Goal: Task Accomplishment & Management: Manage account settings

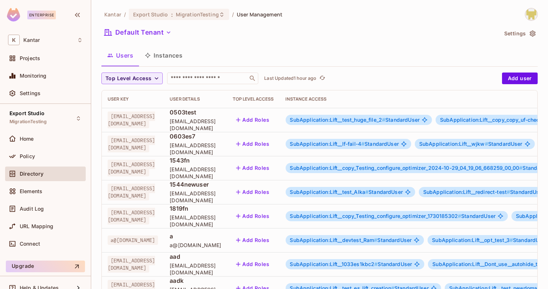
click at [272, 35] on div "Default Tenant" at bounding box center [299, 34] width 396 height 14
click at [222, 79] on input "text" at bounding box center [207, 78] width 77 height 7
type input "****"
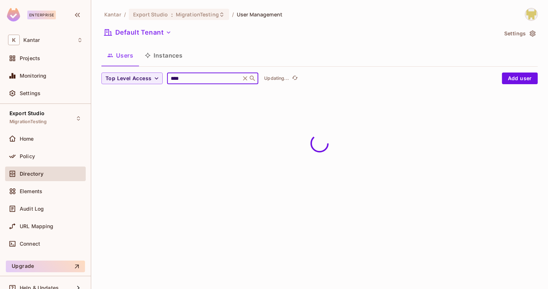
click at [241, 59] on div "Users Instances" at bounding box center [319, 55] width 436 height 18
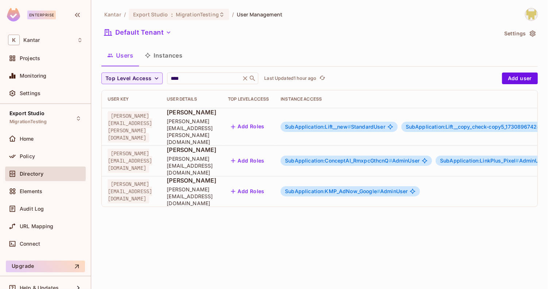
click at [341, 158] on span "SubApplication:ConceptAI_RmxpcGthcnQ #" at bounding box center [338, 161] width 107 height 6
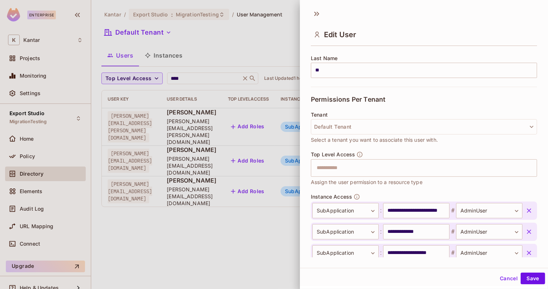
scroll to position [127, 0]
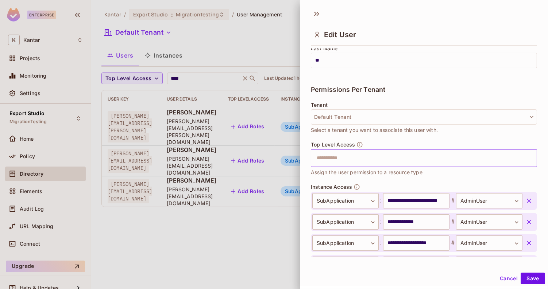
click at [356, 156] on input "text" at bounding box center [417, 158] width 210 height 15
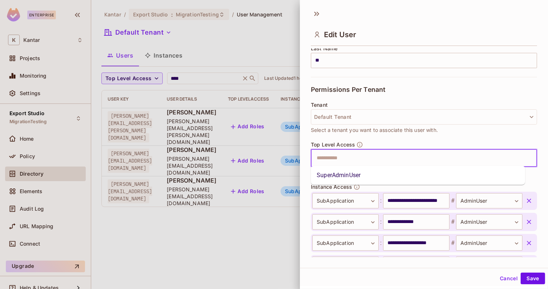
click at [356, 170] on li "SuperAdminUser" at bounding box center [418, 175] width 214 height 13
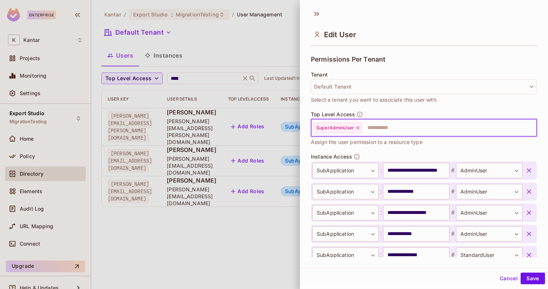
scroll to position [172, 0]
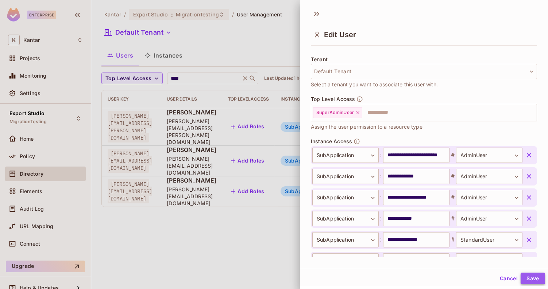
click at [523, 278] on button "Save" at bounding box center [532, 279] width 24 height 12
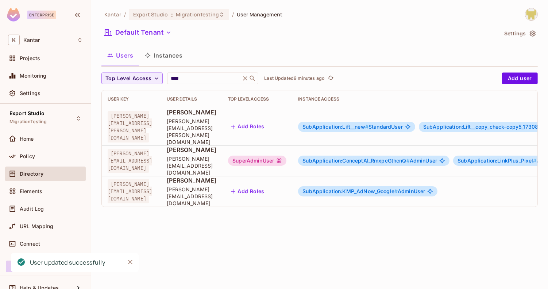
click at [286, 156] on div "SuperAdminUser" at bounding box center [257, 161] width 58 height 10
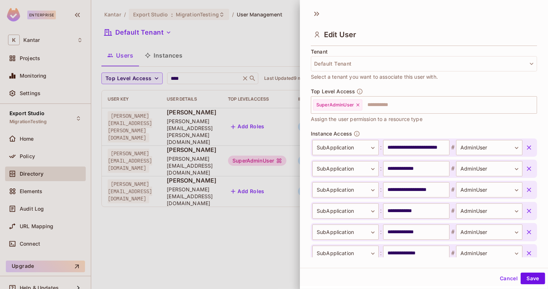
scroll to position [171, 0]
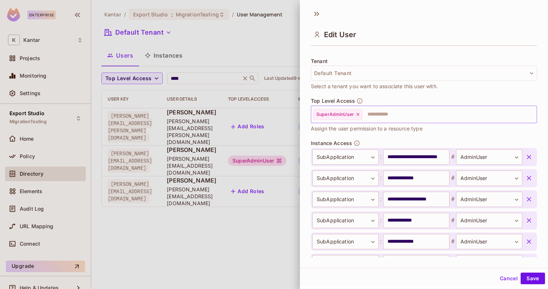
click at [358, 114] on icon at bounding box center [357, 114] width 5 height 5
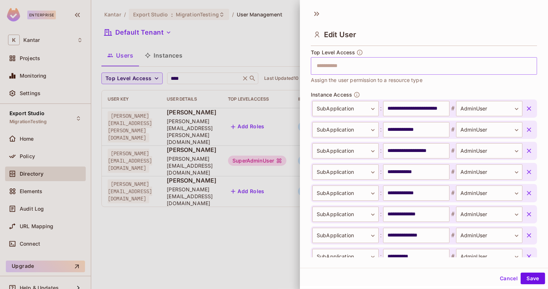
scroll to position [373, 0]
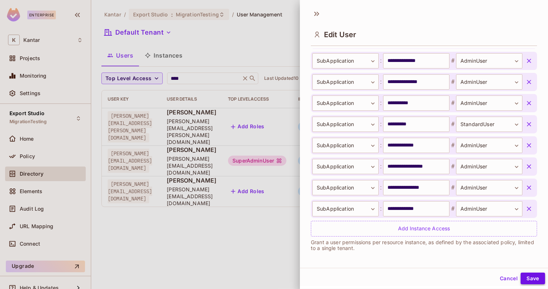
click at [523, 274] on button "Save" at bounding box center [532, 279] width 24 height 12
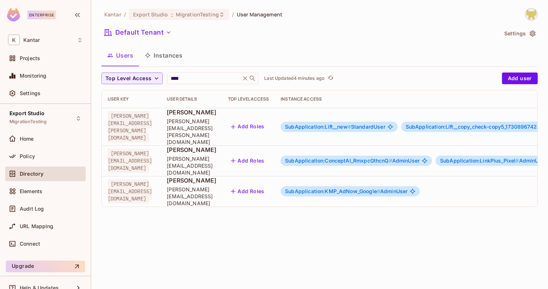
click at [348, 158] on span "SubApplication:ConceptAI_RmxpcGthcnQ #" at bounding box center [338, 161] width 107 height 6
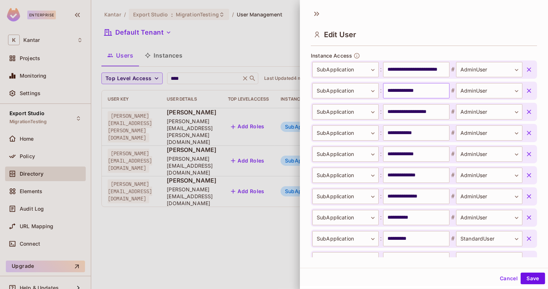
scroll to position [259, 0]
click at [525, 155] on icon "button" at bounding box center [528, 153] width 7 height 7
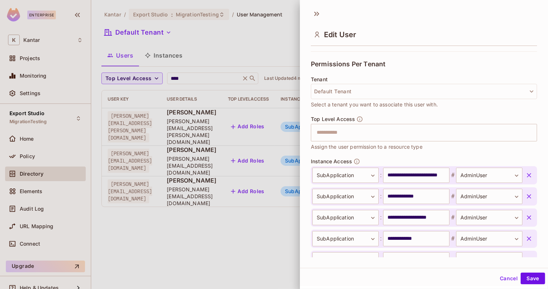
scroll to position [352, 0]
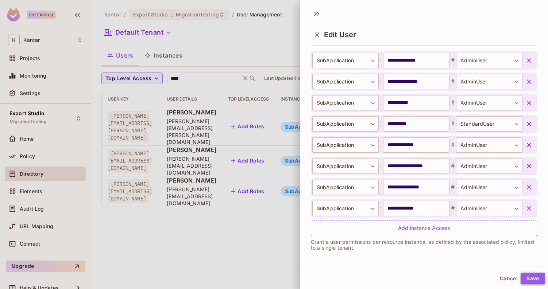
click at [529, 280] on button "Save" at bounding box center [532, 279] width 24 height 12
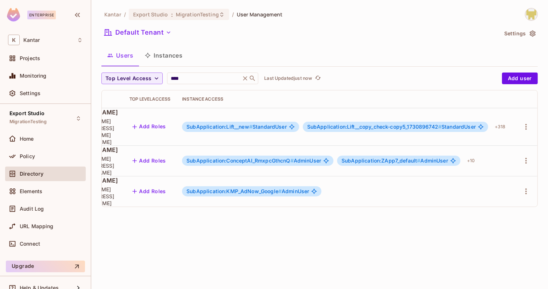
scroll to position [0, 154]
click at [526, 187] on icon "button" at bounding box center [525, 191] width 9 height 9
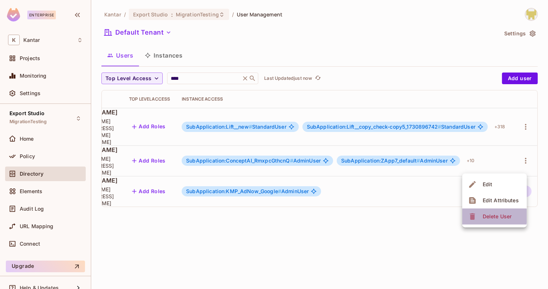
click at [493, 216] on div "Delete User" at bounding box center [496, 216] width 29 height 7
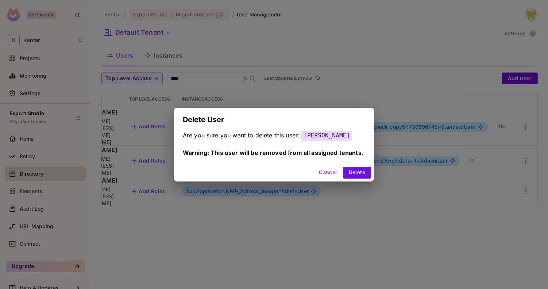
click at [352, 158] on div "Are you sure you want to delete this user: [PERSON_NAME] Warning: This user wil…" at bounding box center [274, 147] width 200 height 33
click at [352, 167] on button "Delete" at bounding box center [357, 173] width 28 height 12
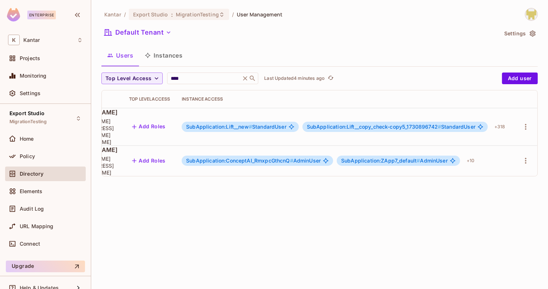
scroll to position [0, 0]
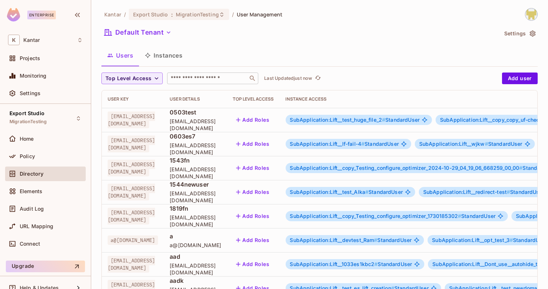
click at [203, 81] on input "text" at bounding box center [207, 78] width 77 height 7
type input "****"
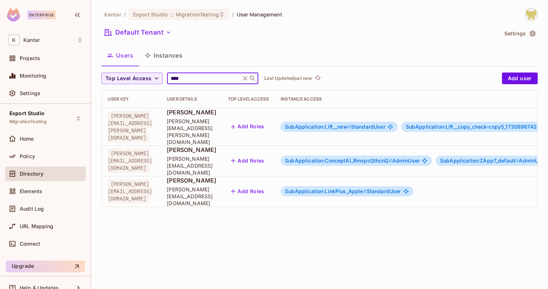
click at [224, 67] on div "Kantar / Export Studio : MigrationTesting / User Management Default Tenant Sett…" at bounding box center [319, 110] width 436 height 205
click at [178, 61] on button "Instances" at bounding box center [163, 55] width 49 height 18
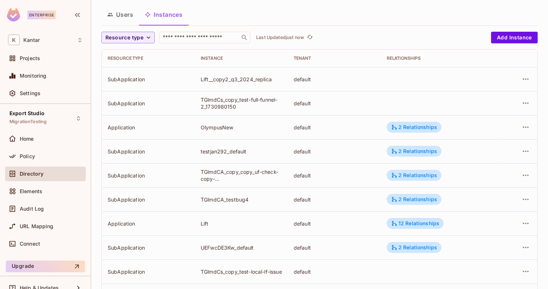
scroll to position [40, 0]
click at [143, 40] on button "Resource type" at bounding box center [127, 38] width 53 height 12
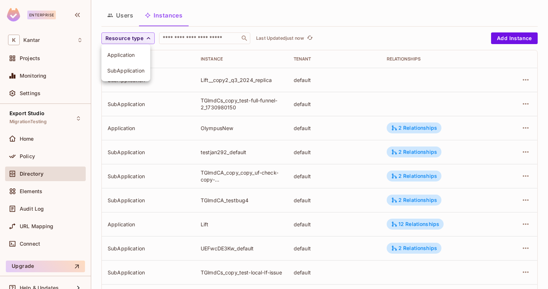
click at [141, 50] on li "Application" at bounding box center [125, 55] width 49 height 16
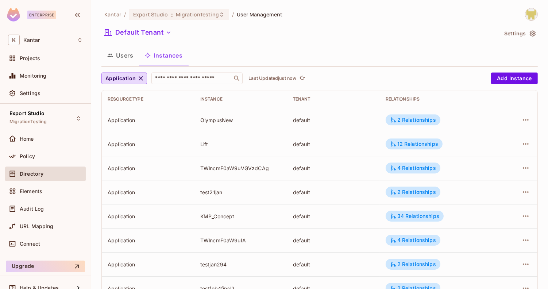
click at [214, 58] on div "Users Instances" at bounding box center [319, 55] width 436 height 18
click at [521, 118] on icon "button" at bounding box center [525, 120] width 9 height 9
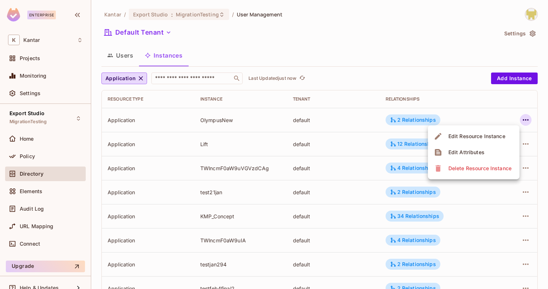
click at [473, 158] on span "Edit Attributes" at bounding box center [466, 153] width 40 height 12
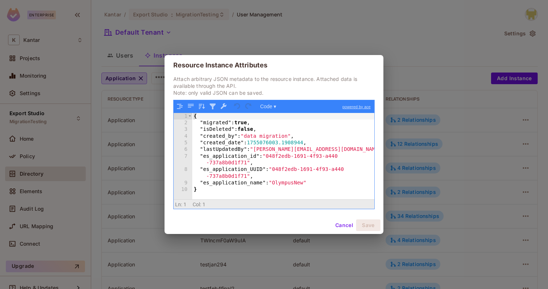
click at [344, 226] on button "Cancel" at bounding box center [344, 226] width 24 height 12
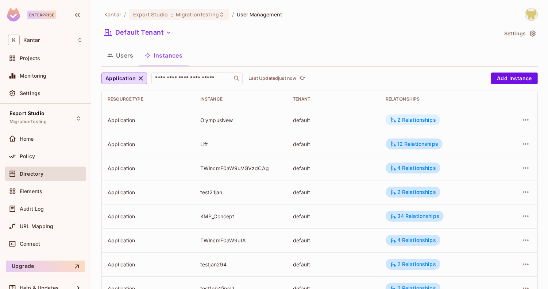
click at [415, 124] on div "2 Relationships" at bounding box center [412, 120] width 55 height 11
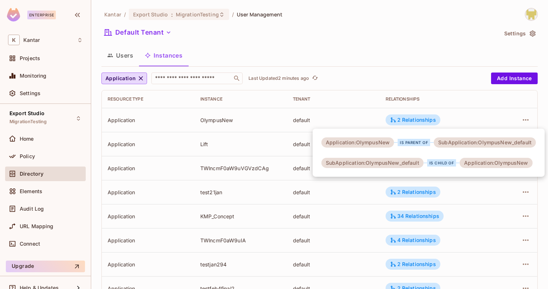
click at [388, 85] on div at bounding box center [274, 144] width 548 height 289
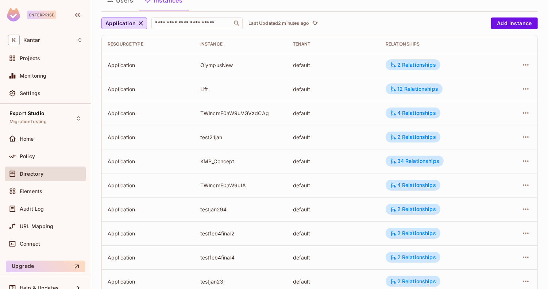
scroll to position [45, 0]
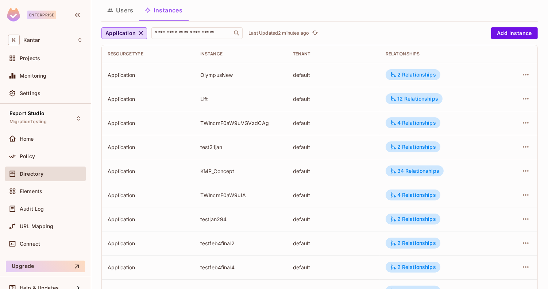
click at [362, 44] on div "Application ​ Last Updated 2 minutes ago Add Instance Resource type Instance Te…" at bounding box center [319, 237] width 436 height 421
click at [203, 34] on input "text" at bounding box center [192, 33] width 77 height 7
click at [289, 18] on div "Users Instances" at bounding box center [319, 10] width 436 height 18
click at [219, 30] on input "text" at bounding box center [192, 33] width 77 height 7
click at [221, 23] on div "Kantar / Export Studio : MigrationTesting / User Management Default Tenant Sett…" at bounding box center [319, 208] width 436 height 491
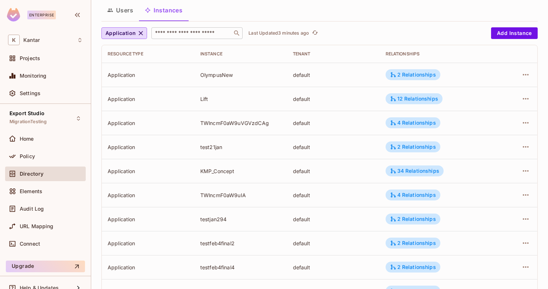
click at [228, 36] on input "text" at bounding box center [192, 33] width 77 height 7
click at [231, 23] on div "Kantar / Export Studio : MigrationTesting / User Management Default Tenant Sett…" at bounding box center [319, 208] width 436 height 491
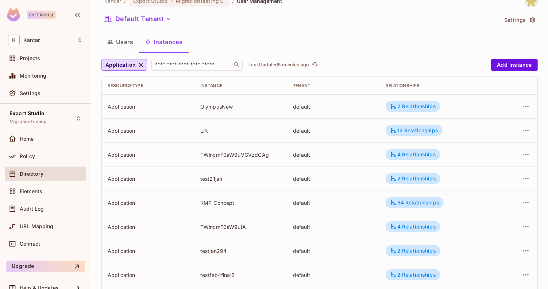
scroll to position [0, 0]
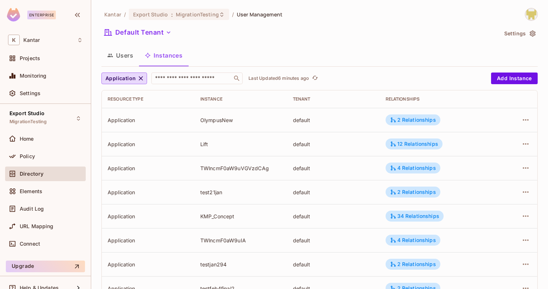
click at [210, 46] on div "Kantar / Export Studio : MigrationTesting / User Management Default Tenant Sett…" at bounding box center [319, 253] width 436 height 491
click at [496, 81] on button "Add Instance" at bounding box center [514, 79] width 47 height 12
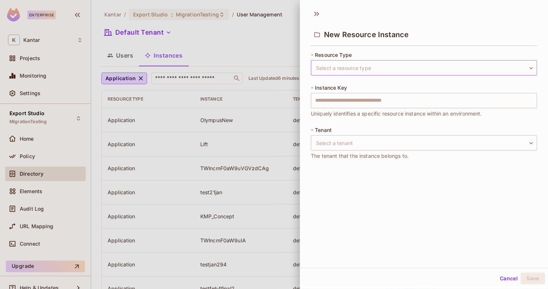
click at [441, 73] on body "Enterprise K Kantar Projects Monitoring Settings Export Studio MigrationTesting…" at bounding box center [274, 144] width 548 height 289
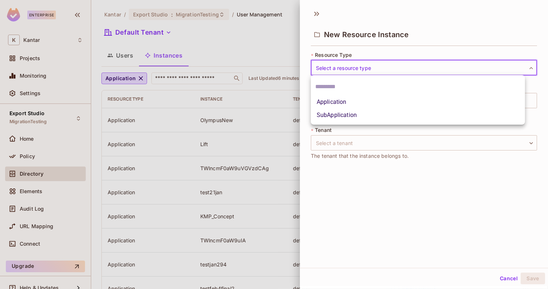
click at [391, 102] on li "Application" at bounding box center [418, 102] width 214 height 13
type input "**********"
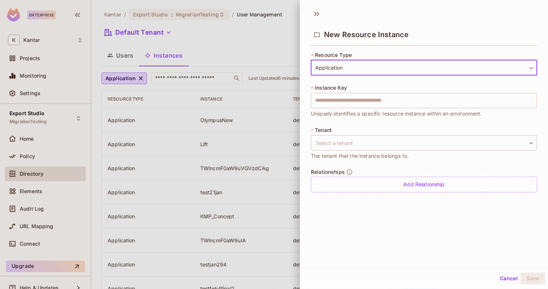
click at [391, 102] on input "text" at bounding box center [424, 100] width 226 height 15
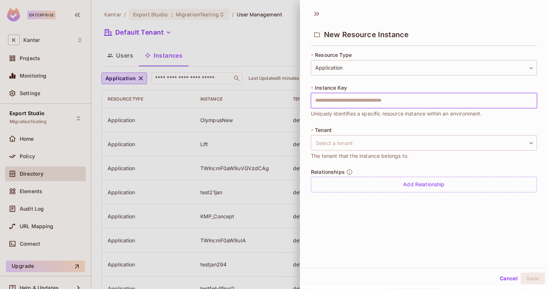
click at [399, 87] on div "* Instance Key ​ Uniquely identifies a specific resource instance within an env…" at bounding box center [424, 101] width 226 height 34
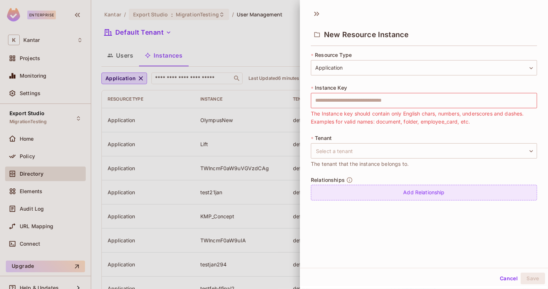
click at [392, 199] on div "Add Relationship" at bounding box center [424, 193] width 226 height 16
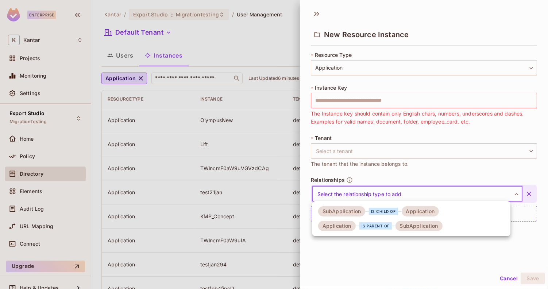
click at [393, 199] on body "Enterprise K Kantar Projects Monitoring Settings Export Studio MigrationTesting…" at bounding box center [274, 144] width 548 height 289
click at [383, 212] on div "is child of" at bounding box center [383, 211] width 29 height 7
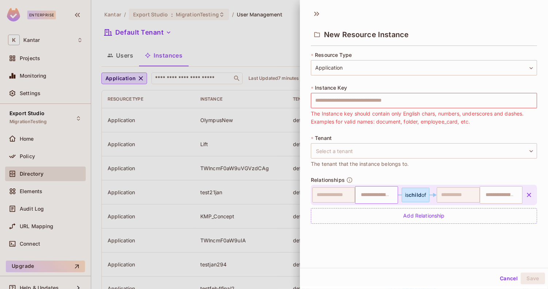
click at [371, 200] on input "text" at bounding box center [375, 195] width 38 height 15
click at [368, 178] on div "Relationships ​ ​ is child of ​ ​ Add Relationship" at bounding box center [424, 200] width 226 height 47
click at [482, 195] on input "text" at bounding box center [500, 195] width 38 height 15
click at [369, 194] on input "text" at bounding box center [375, 195] width 38 height 15
click at [488, 193] on input "text" at bounding box center [500, 195] width 38 height 15
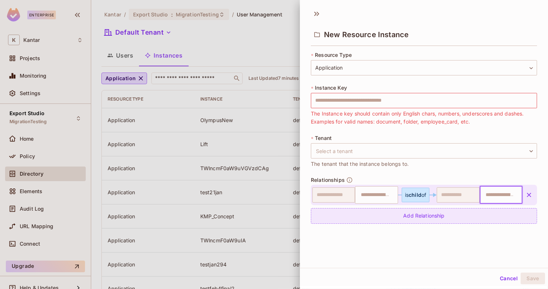
click at [416, 213] on div "Add Relationship" at bounding box center [424, 216] width 226 height 16
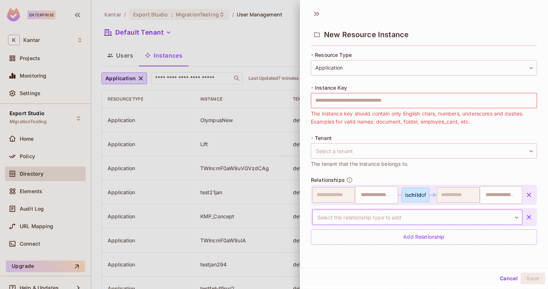
click at [395, 218] on body "Enterprise K Kantar Projects Monitoring Settings Export Studio MigrationTesting…" at bounding box center [274, 144] width 548 height 289
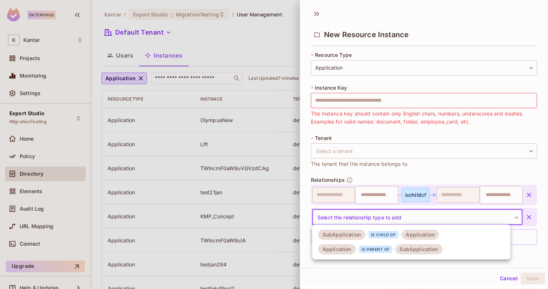
click at [369, 252] on div "is parent of" at bounding box center [375, 249] width 32 height 7
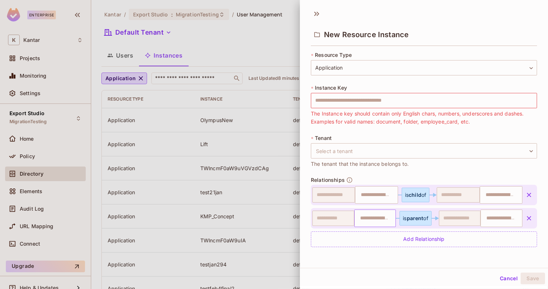
click at [363, 223] on input "text" at bounding box center [374, 218] width 37 height 15
click at [485, 216] on input "text" at bounding box center [500, 218] width 37 height 15
click at [424, 169] on div "**********" at bounding box center [424, 153] width 226 height 205
click at [423, 171] on div "**********" at bounding box center [424, 153] width 226 height 205
click at [354, 85] on div "* Instance Key ​ The Instance key should contain only English chars, numbers, u…" at bounding box center [424, 105] width 226 height 42
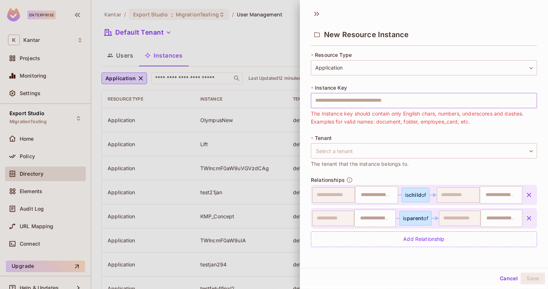
click at [332, 96] on input "text" at bounding box center [424, 100] width 226 height 15
click at [365, 84] on div "* Instance Key ​ The Instance key should contain only English chars, numbers, u…" at bounding box center [424, 105] width 226 height 42
click at [355, 97] on input "text" at bounding box center [424, 100] width 226 height 15
click at [361, 84] on div "* Instance Key ​ The Instance key should contain only English chars, numbers, u…" at bounding box center [424, 105] width 226 height 42
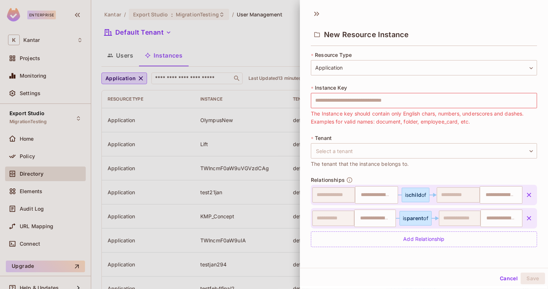
click at [361, 84] on div "* Instance Key ​ The Instance key should contain only English chars, numbers, u…" at bounding box center [424, 105] width 226 height 42
click at [336, 9] on div "New Resource Instance" at bounding box center [424, 28] width 248 height 40
click at [336, 11] on div "New Resource Instance" at bounding box center [424, 28] width 248 height 40
click at [314, 18] on icon at bounding box center [317, 14] width 12 height 12
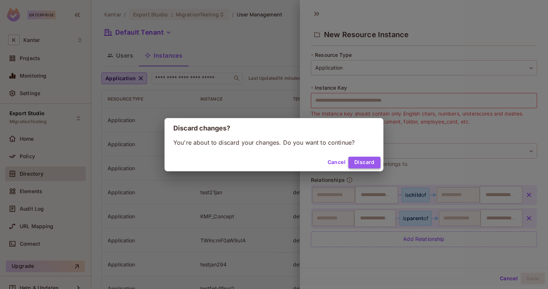
click at [355, 162] on button "Discard" at bounding box center [364, 163] width 32 height 12
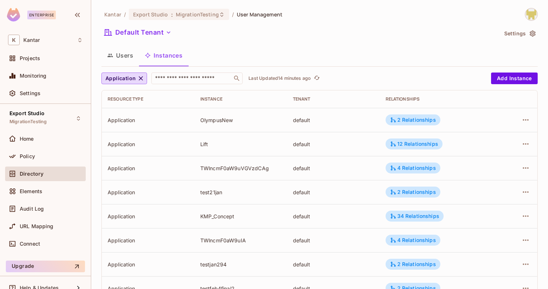
click at [525, 16] on img at bounding box center [531, 14] width 12 height 12
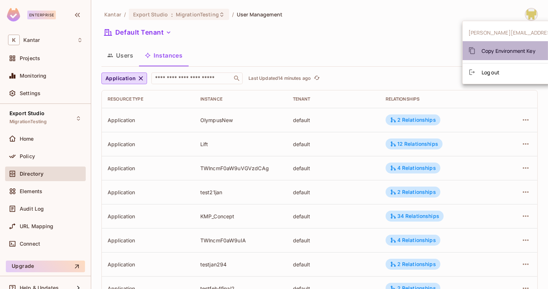
click at [509, 46] on div "Copy Environment Key" at bounding box center [501, 50] width 67 height 15
click at [415, 58] on div at bounding box center [274, 144] width 548 height 289
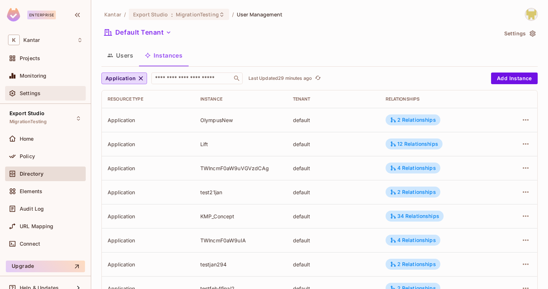
click at [61, 92] on div "Settings" at bounding box center [51, 93] width 63 height 6
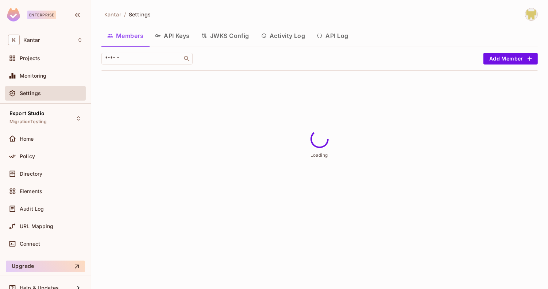
click at [332, 38] on button "API Log" at bounding box center [332, 36] width 43 height 18
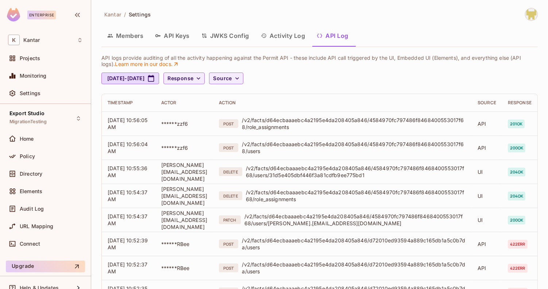
click at [313, 80] on div "Aug 12, 2025 - Sep 12, 2025 Response Source" at bounding box center [319, 79] width 436 height 12
click at [64, 179] on div "Directory" at bounding box center [45, 174] width 81 height 15
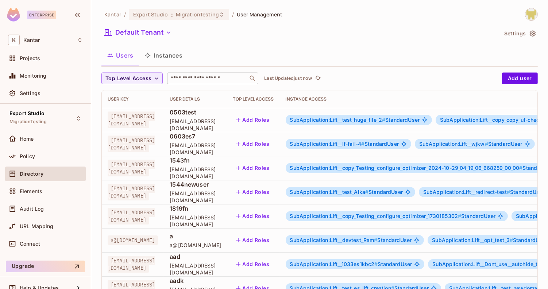
click at [194, 82] on div "​" at bounding box center [212, 79] width 91 height 12
click at [216, 60] on div "Users Instances" at bounding box center [319, 55] width 436 height 18
click at [214, 78] on input "text" at bounding box center [207, 78] width 77 height 7
type input "****"
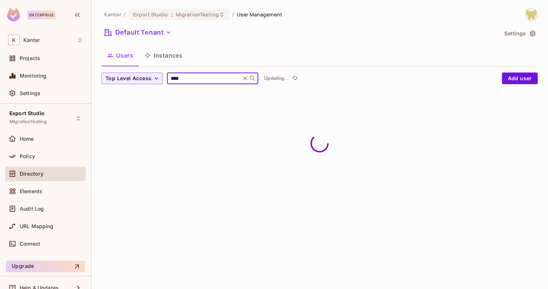
click at [270, 49] on div "Users Instances" at bounding box center [319, 55] width 436 height 18
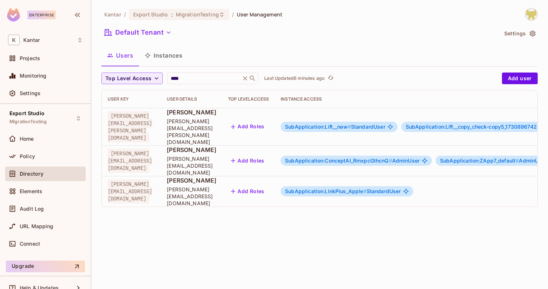
click at [356, 158] on span "SubApplication:ConceptAI_RmxpcGthcnQ #" at bounding box center [338, 161] width 107 height 6
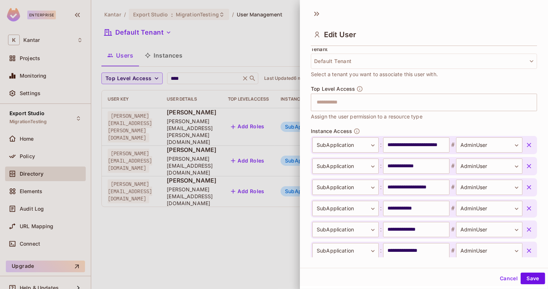
scroll to position [182, 0]
click at [385, 126] on div "Top Level Access ​ Assign the user permission to a resource type" at bounding box center [424, 108] width 226 height 42
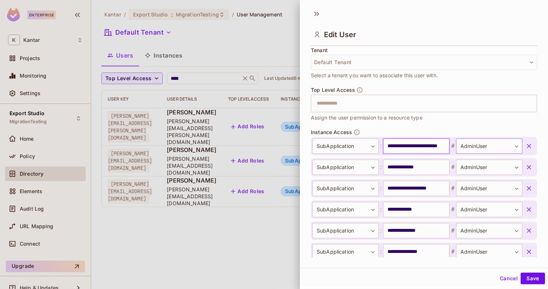
drag, startPoint x: 424, startPoint y: 150, endPoint x: 465, endPoint y: 147, distance: 41.7
click at [466, 147] on div "**********" at bounding box center [417, 146] width 210 height 15
drag, startPoint x: 436, startPoint y: 147, endPoint x: 464, endPoint y: 147, distance: 28.1
click at [464, 147] on div "**********" at bounding box center [417, 146] width 210 height 15
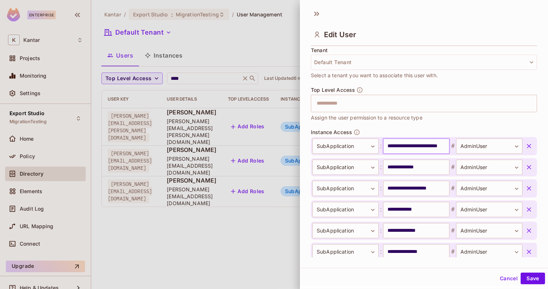
click at [425, 146] on input "**********" at bounding box center [416, 146] width 66 height 15
click at [474, 142] on body "**********" at bounding box center [274, 144] width 548 height 289
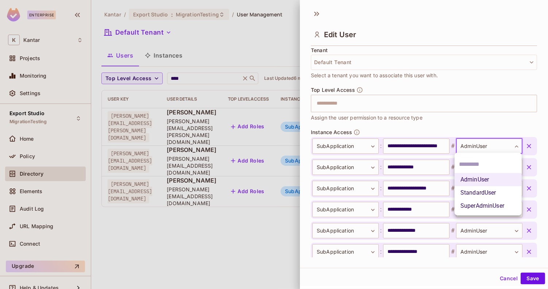
click at [468, 128] on div at bounding box center [274, 144] width 548 height 289
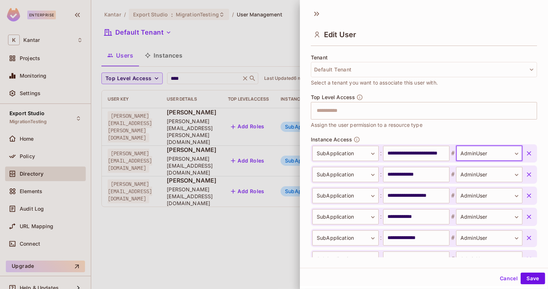
scroll to position [175, 0]
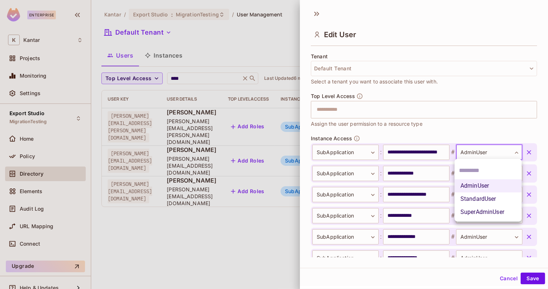
click at [485, 156] on body "**********" at bounding box center [274, 144] width 548 height 289
click at [480, 202] on li "StandardUser" at bounding box center [487, 199] width 67 height 13
type input "**********"
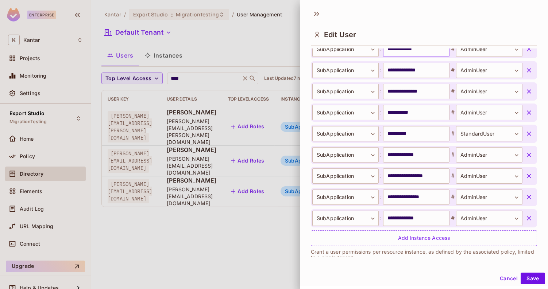
scroll to position [352, 0]
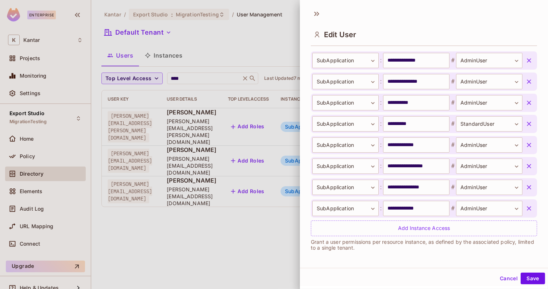
click at [531, 163] on icon "button" at bounding box center [528, 166] width 7 height 7
click at [527, 208] on icon "button" at bounding box center [528, 208] width 7 height 7
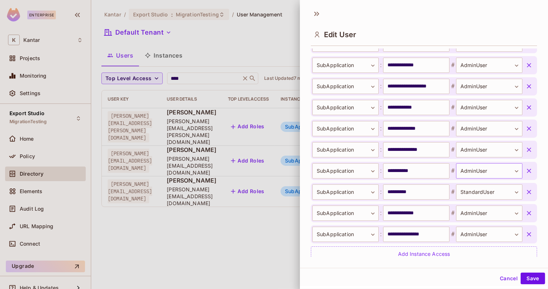
scroll to position [283, 0]
click at [528, 172] on icon "button" at bounding box center [528, 171] width 7 height 7
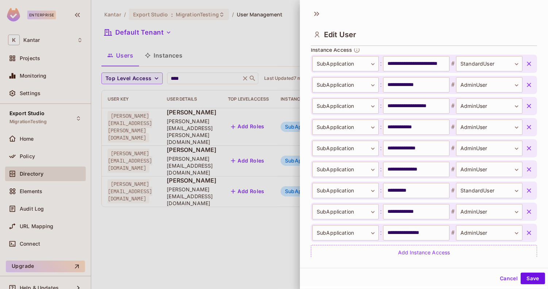
scroll to position [262, 0]
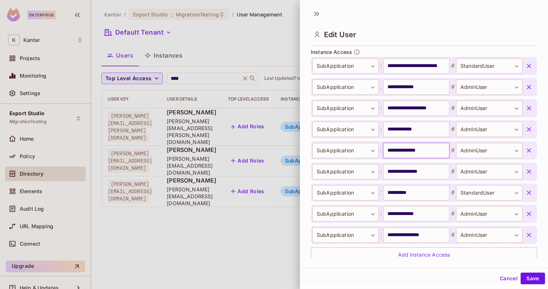
drag, startPoint x: 411, startPoint y: 148, endPoint x: 438, endPoint y: 148, distance: 27.7
click at [438, 148] on input "**********" at bounding box center [416, 150] width 66 height 15
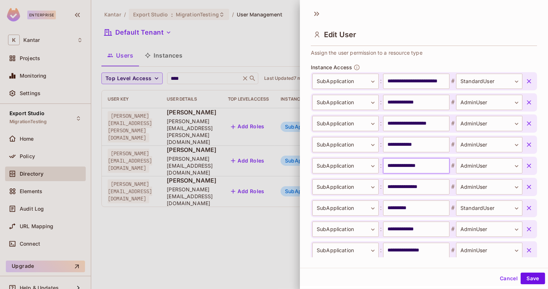
scroll to position [234, 0]
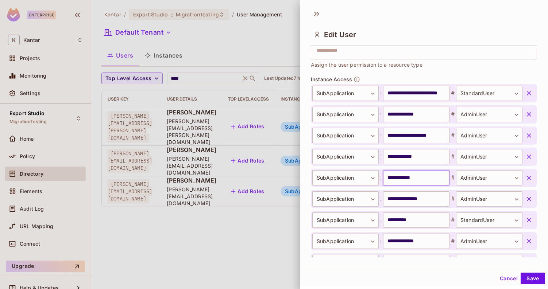
type input "**********"
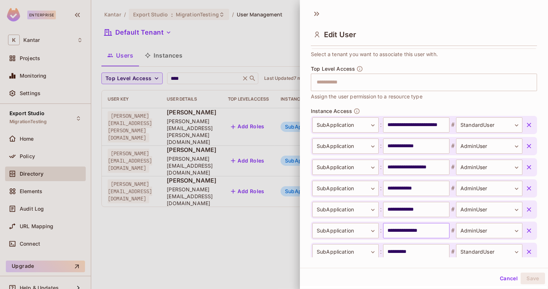
scroll to position [200, 0]
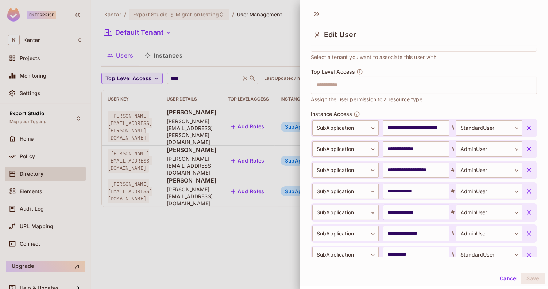
click at [433, 211] on input "**********" at bounding box center [416, 212] width 66 height 15
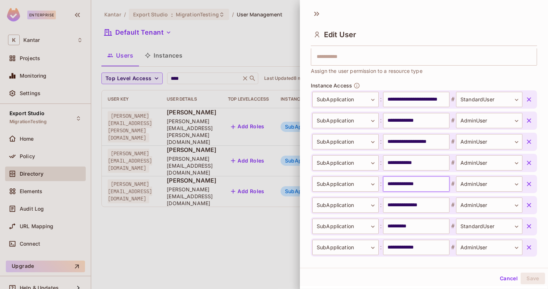
scroll to position [227, 0]
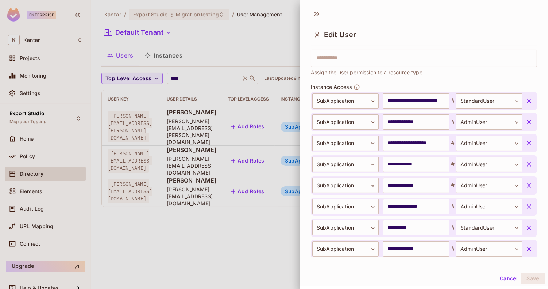
click at [527, 121] on icon "button" at bounding box center [528, 122] width 7 height 7
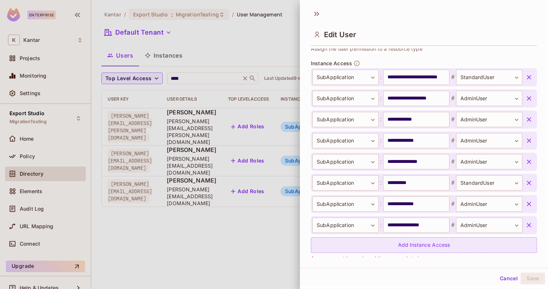
scroll to position [250, 0]
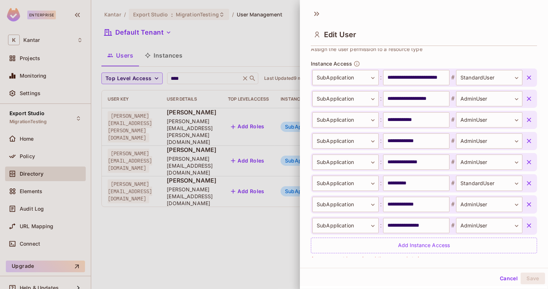
click at [530, 97] on icon "button" at bounding box center [529, 99] width 4 height 4
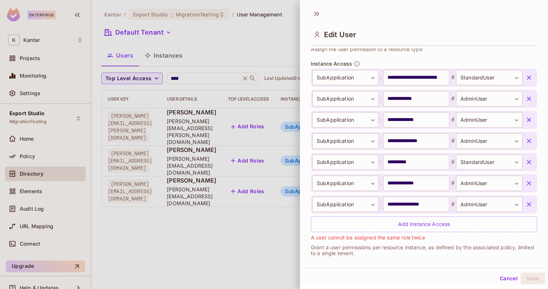
click at [530, 97] on icon "button" at bounding box center [529, 99] width 4 height 4
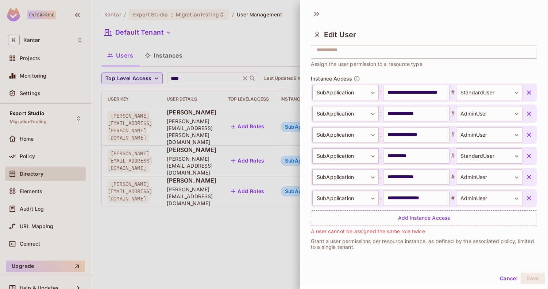
scroll to position [234, 0]
click at [525, 114] on button "button" at bounding box center [528, 114] width 13 height 13
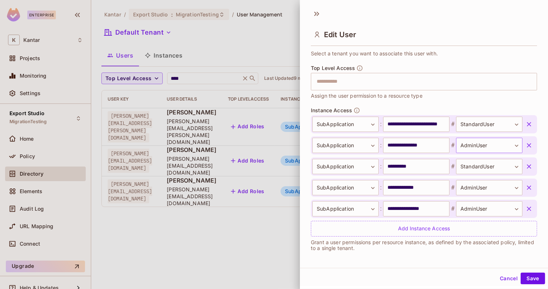
scroll to position [1, 0]
click at [526, 280] on button "Save" at bounding box center [532, 278] width 24 height 12
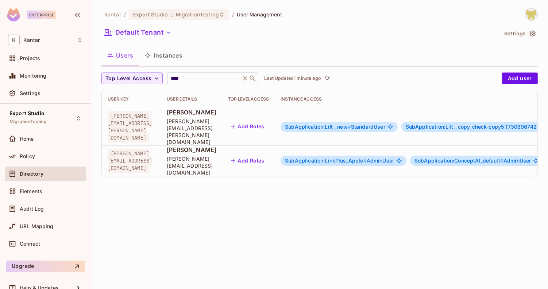
click at [188, 74] on div "**** ​" at bounding box center [212, 79] width 91 height 12
click at [206, 63] on div "Users Instances" at bounding box center [319, 55] width 436 height 18
click at [204, 77] on input "****" at bounding box center [203, 78] width 69 height 7
click at [191, 62] on div "Users Instances" at bounding box center [319, 55] width 436 height 18
click at [197, 77] on input "****" at bounding box center [203, 78] width 69 height 7
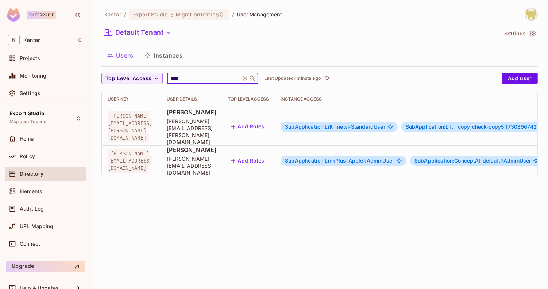
click at [168, 176] on div "Kantar / Export Studio : MigrationTesting / User Management Default Tenant Sett…" at bounding box center [319, 144] width 457 height 289
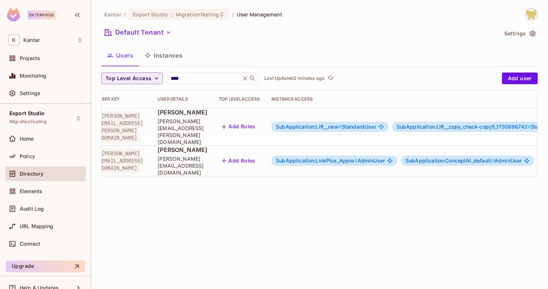
scroll to position [0, 0]
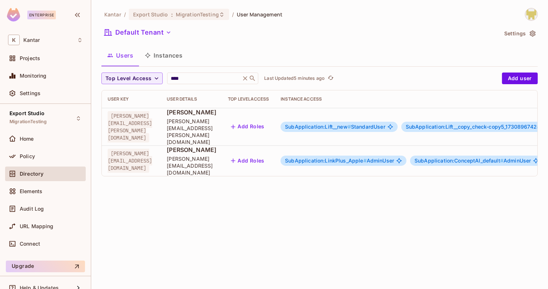
click at [305, 27] on div "Default Tenant" at bounding box center [299, 34] width 396 height 14
click at [206, 82] on div "**** ​" at bounding box center [212, 79] width 91 height 12
click at [223, 64] on div "Users Instances" at bounding box center [319, 55] width 436 height 18
